Goal: Information Seeking & Learning: Learn about a topic

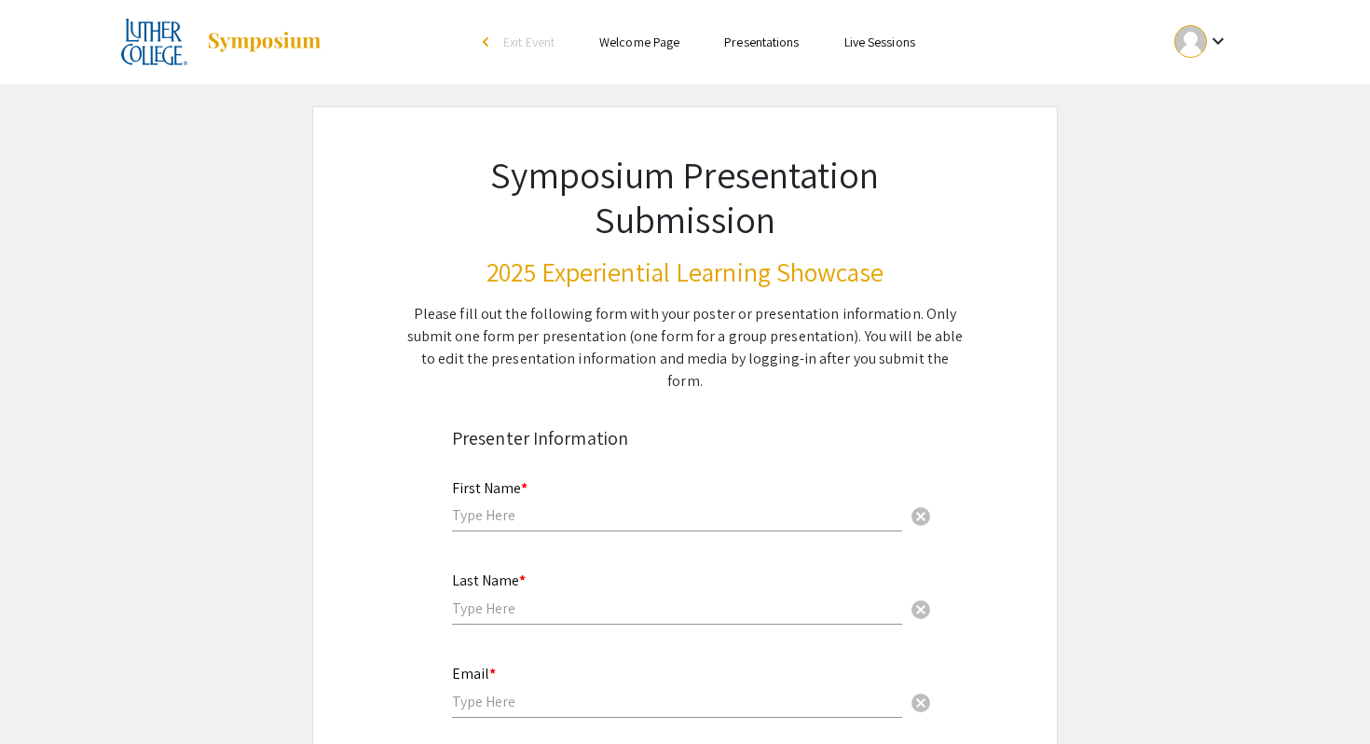
click at [253, 31] on img at bounding box center [264, 42] width 117 height 22
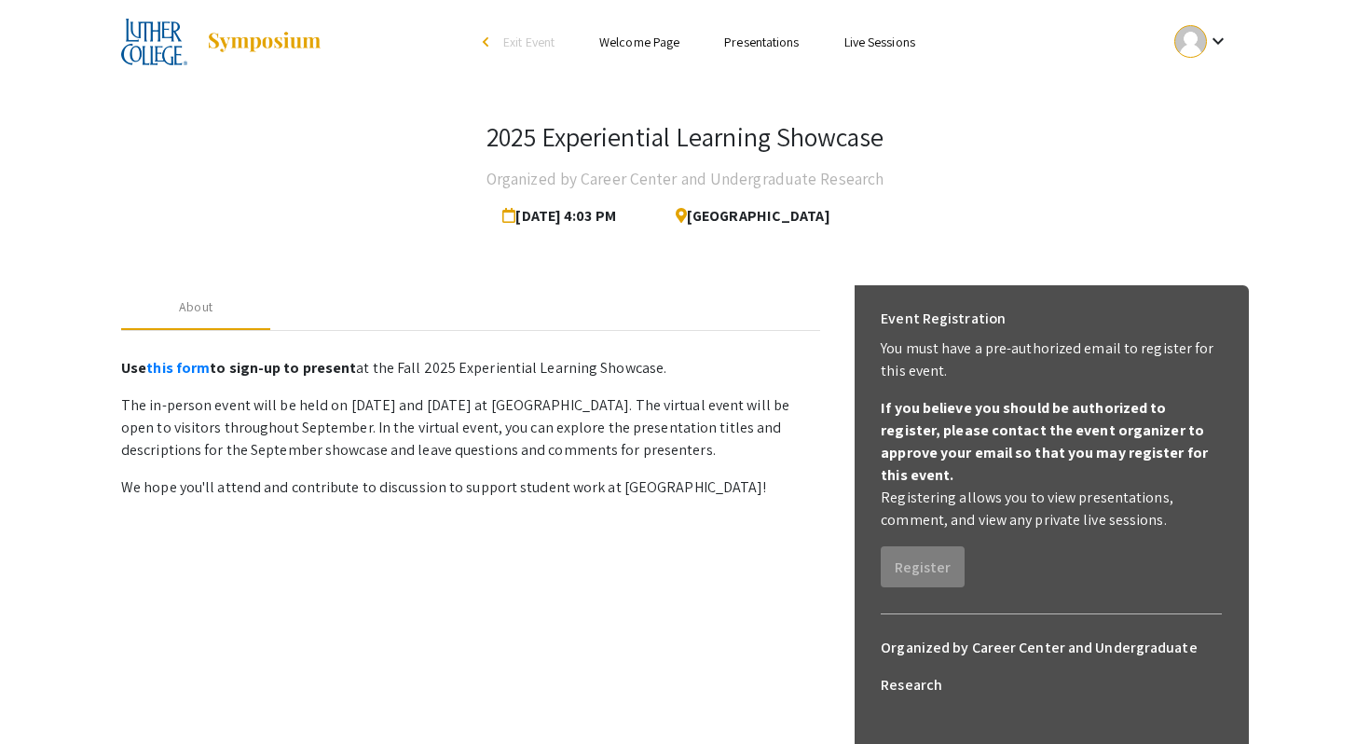
click at [651, 34] on link "Welcome Page" at bounding box center [639, 42] width 80 height 17
click at [740, 39] on link "Presentations" at bounding box center [761, 42] width 75 height 17
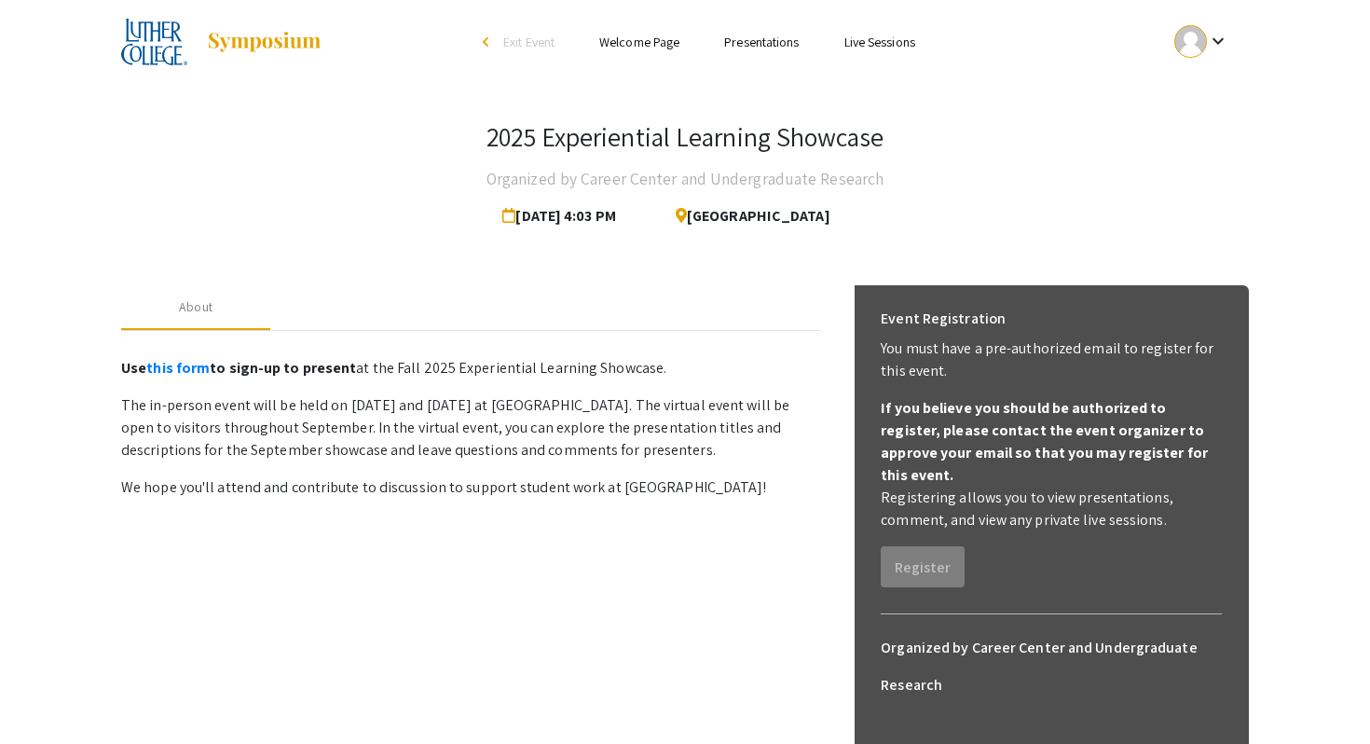
click at [740, 39] on link "Presentations" at bounding box center [761, 42] width 75 height 17
click at [886, 37] on link "Live Sessions" at bounding box center [880, 42] width 71 height 17
click at [1225, 44] on mat-icon "keyboard_arrow_down" at bounding box center [1218, 41] width 22 height 22
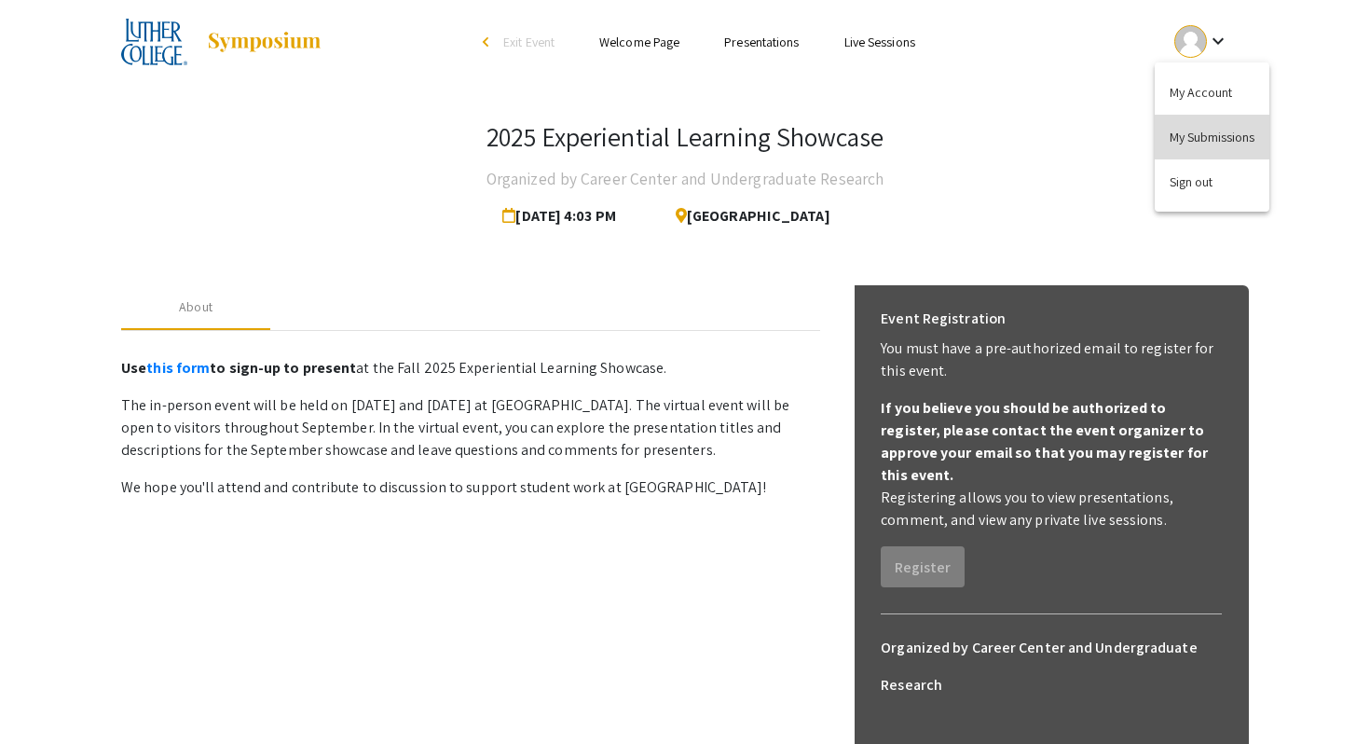
click at [1216, 138] on button "My Submissions" at bounding box center [1212, 137] width 115 height 45
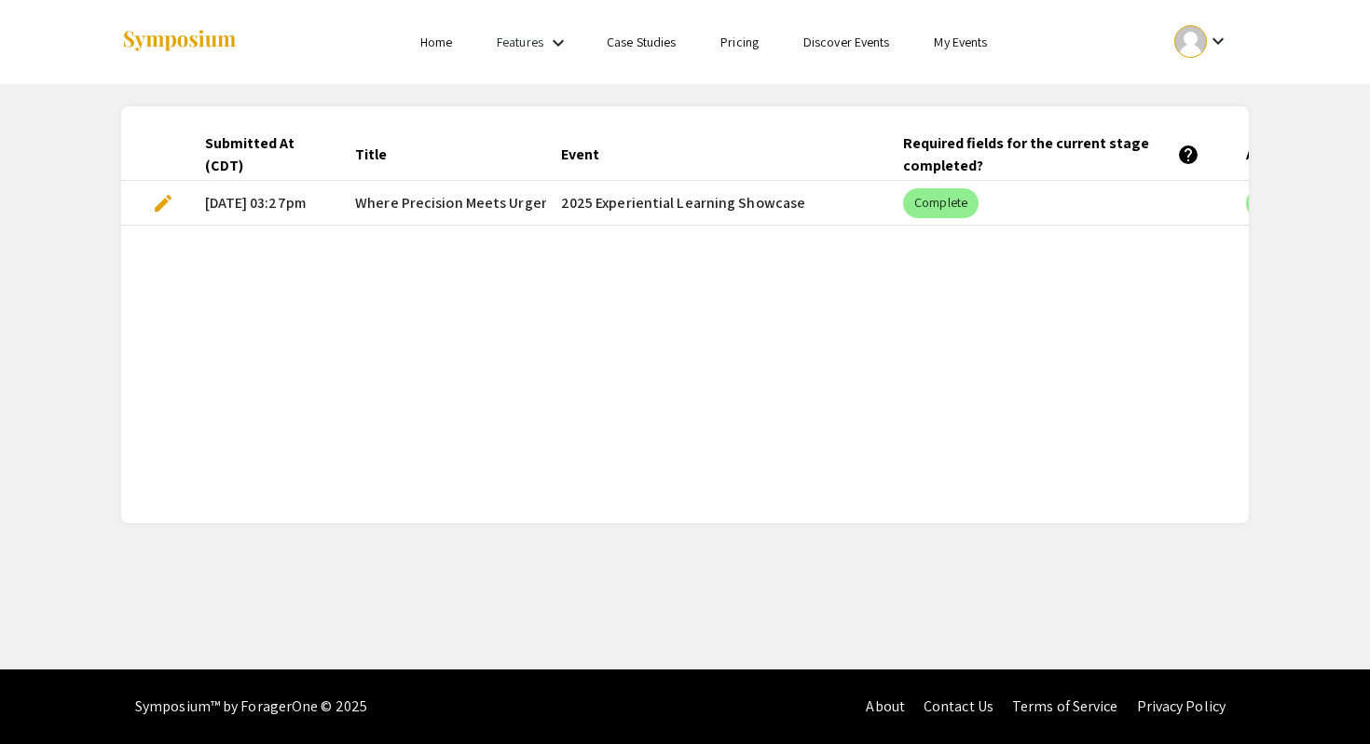
scroll to position [0, 324]
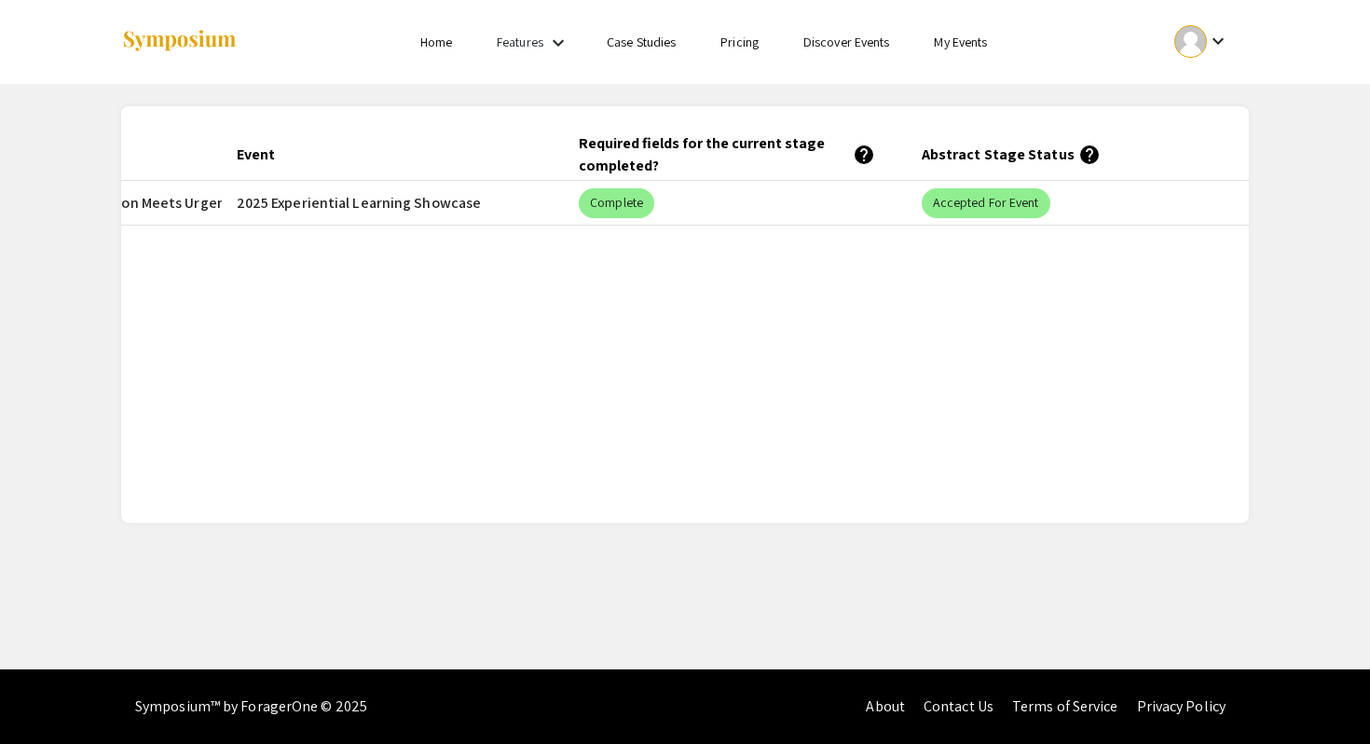
click at [823, 48] on link "Discover Events" at bounding box center [847, 42] width 87 height 17
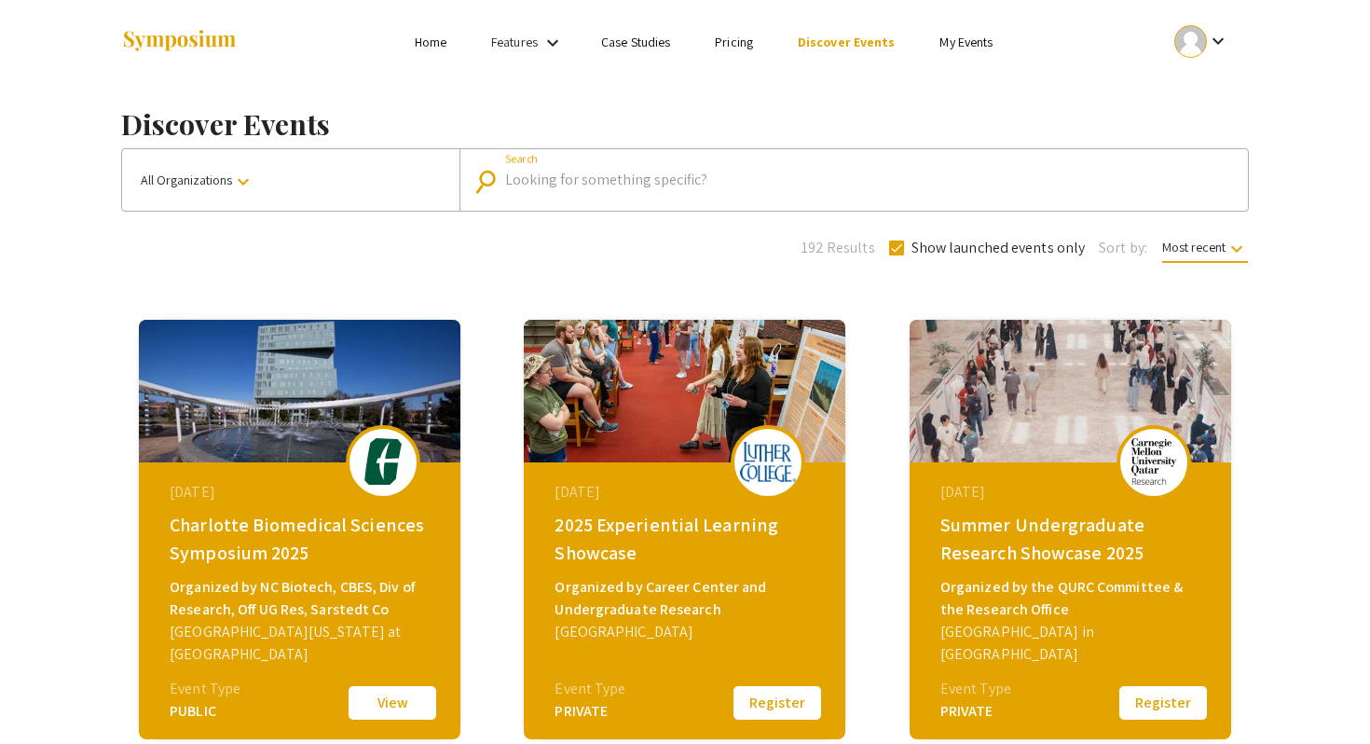
click at [586, 183] on input "Search" at bounding box center [864, 180] width 718 height 17
type input "2025 Experiential"
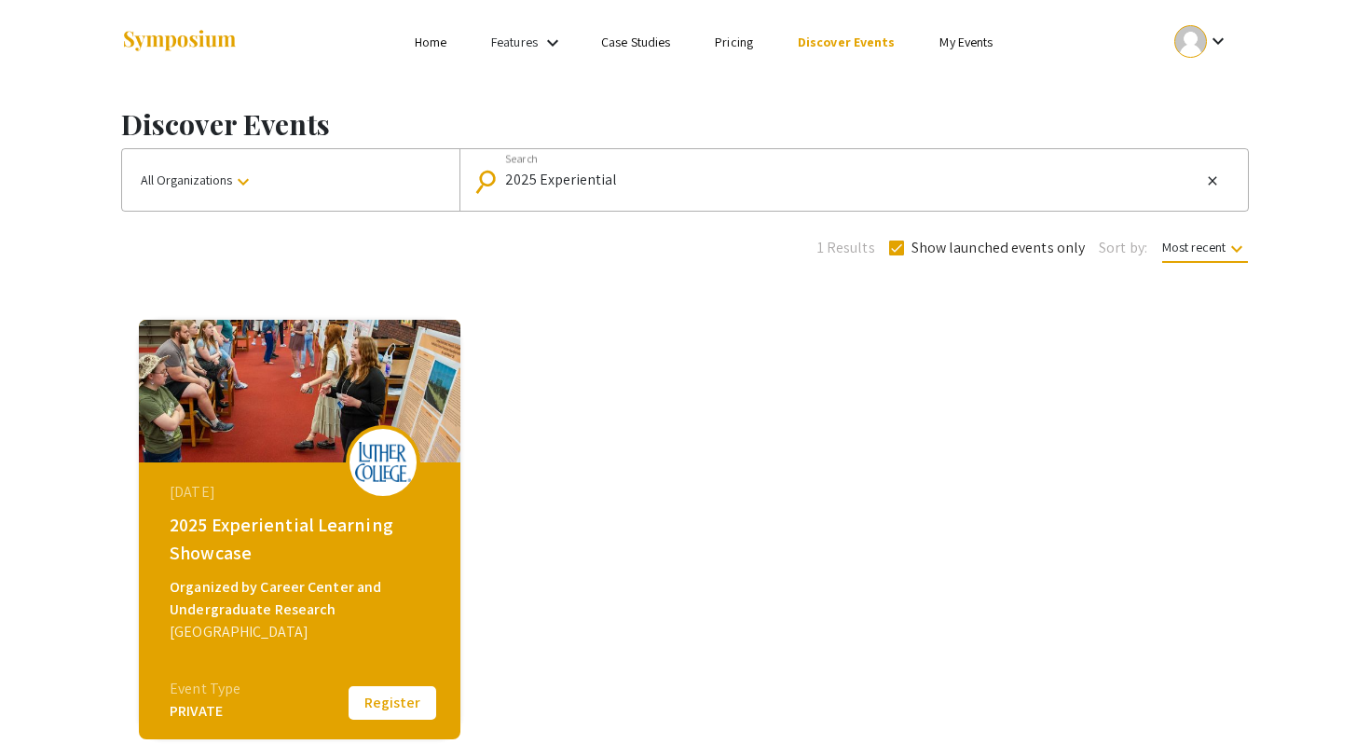
click at [234, 565] on div "2025 Experiential Learning Showcase" at bounding box center [302, 539] width 265 height 56
